Goal: Check status: Check status

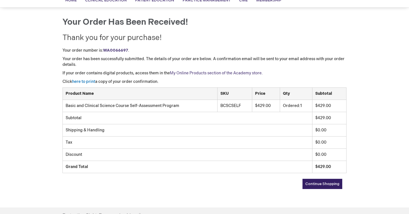
scroll to position [7, 0]
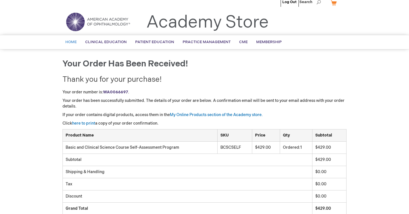
click at [68, 40] on span "Home" at bounding box center [70, 42] width 11 height 5
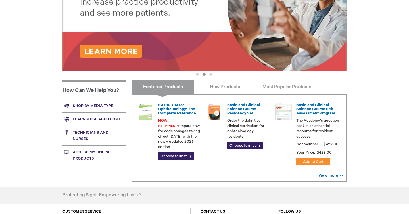
scroll to position [213, 0]
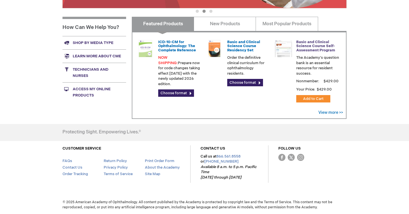
click at [301, 45] on link "Basic and Clinical Science Course Self-Assessment Program" at bounding box center [315, 46] width 39 height 13
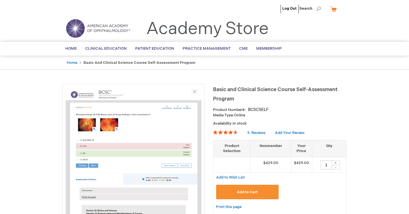
click at [105, 38] on img at bounding box center [98, 28] width 68 height 20
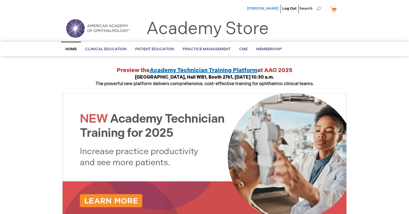
click at [267, 7] on span "[PERSON_NAME]" at bounding box center [263, 8] width 32 height 5
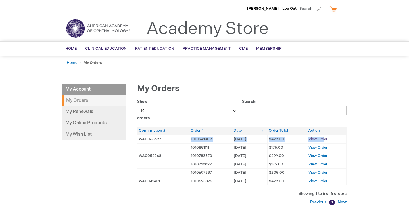
drag, startPoint x: 190, startPoint y: 138, endPoint x: 323, endPoint y: 137, distance: 133.3
click at [323, 137] on tr "WA0066697 1010941309 [DATE] [DATE] $429.00 View Order" at bounding box center [242, 139] width 209 height 9
click at [323, 137] on span "View Order" at bounding box center [318, 139] width 19 height 5
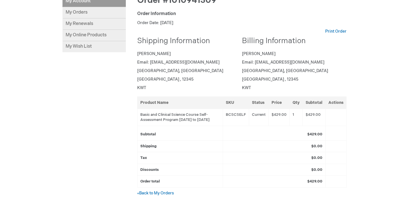
scroll to position [87, 0]
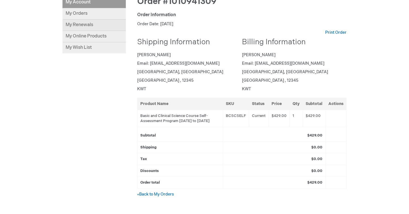
click at [91, 23] on link "My Renewals" at bounding box center [94, 25] width 63 height 11
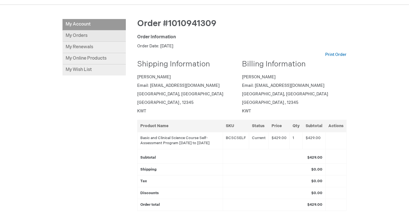
scroll to position [60, 0]
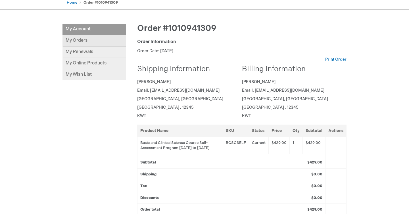
click at [86, 42] on link "My Orders" at bounding box center [94, 40] width 63 height 11
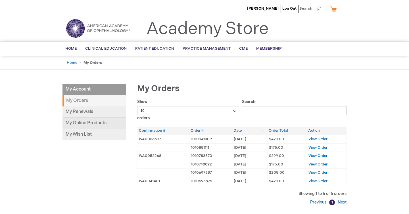
click at [87, 120] on link "My Online Products" at bounding box center [94, 123] width 63 height 11
